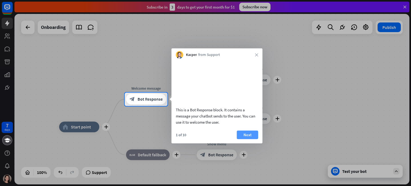
click at [244, 139] on button "Next" at bounding box center [247, 134] width 21 height 9
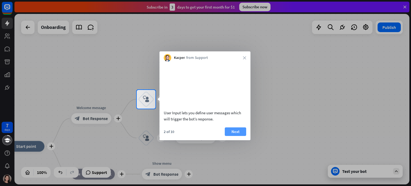
click at [231, 136] on button "Next" at bounding box center [235, 131] width 21 height 9
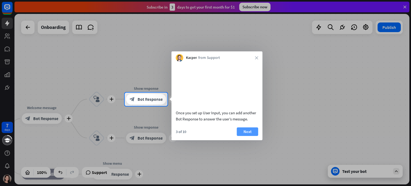
click at [244, 136] on button "Next" at bounding box center [247, 131] width 21 height 9
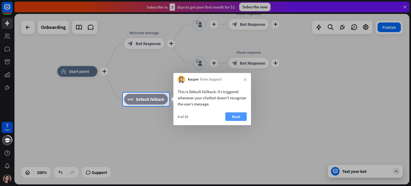
click at [234, 116] on button "Next" at bounding box center [235, 116] width 21 height 9
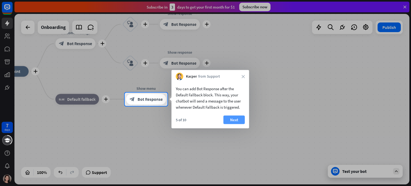
click at [236, 123] on button "Next" at bounding box center [233, 120] width 21 height 9
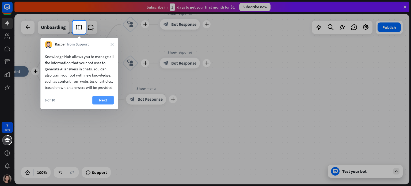
click at [106, 104] on button "Next" at bounding box center [102, 100] width 21 height 9
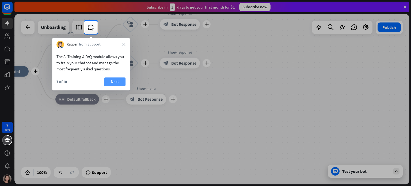
click at [116, 83] on button "Next" at bounding box center [114, 81] width 21 height 9
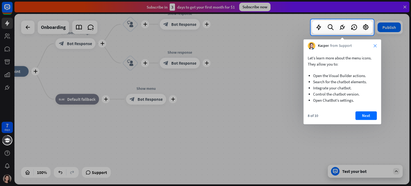
click at [375, 45] on icon "close" at bounding box center [375, 45] width 3 height 3
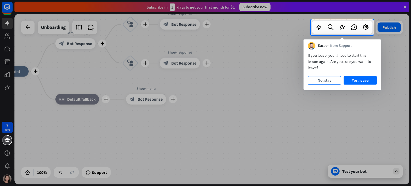
click at [328, 81] on button "No, stay" at bounding box center [324, 80] width 33 height 9
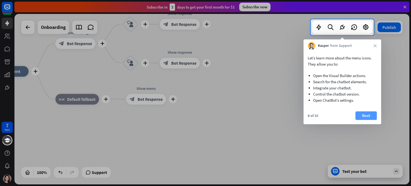
click at [364, 117] on button "Next" at bounding box center [365, 115] width 21 height 9
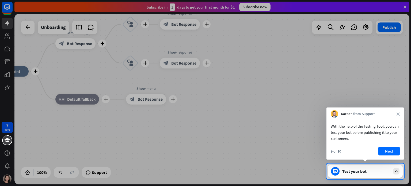
click at [396, 113] on div "Kacper from Support close" at bounding box center [366, 113] width 78 height 10
click at [399, 113] on icon "close" at bounding box center [398, 113] width 3 height 3
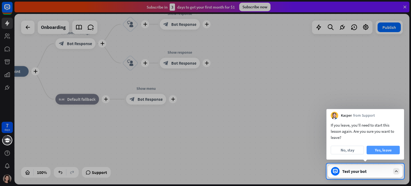
click at [382, 151] on button "Yes, leave" at bounding box center [383, 150] width 33 height 9
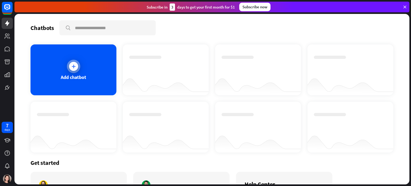
click at [75, 67] on icon at bounding box center [73, 66] width 5 height 5
